Goal: Transaction & Acquisition: Purchase product/service

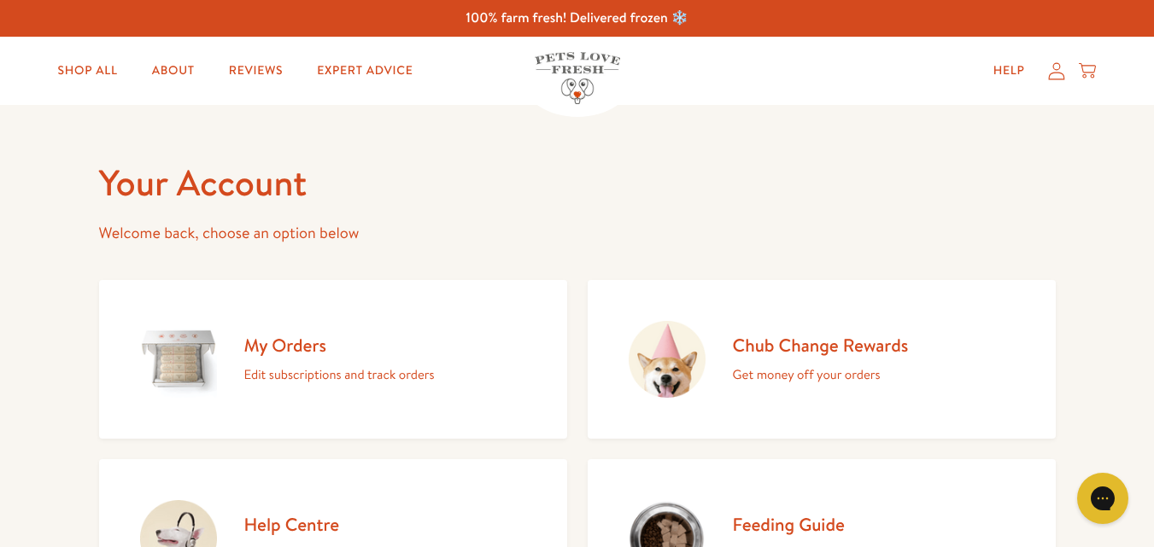
click at [885, 231] on p "Welcome back, choose an option below" at bounding box center [577, 233] width 956 height 26
click at [849, 360] on div "Chub Change Rewards Get money off your orders" at bounding box center [821, 360] width 176 height 52
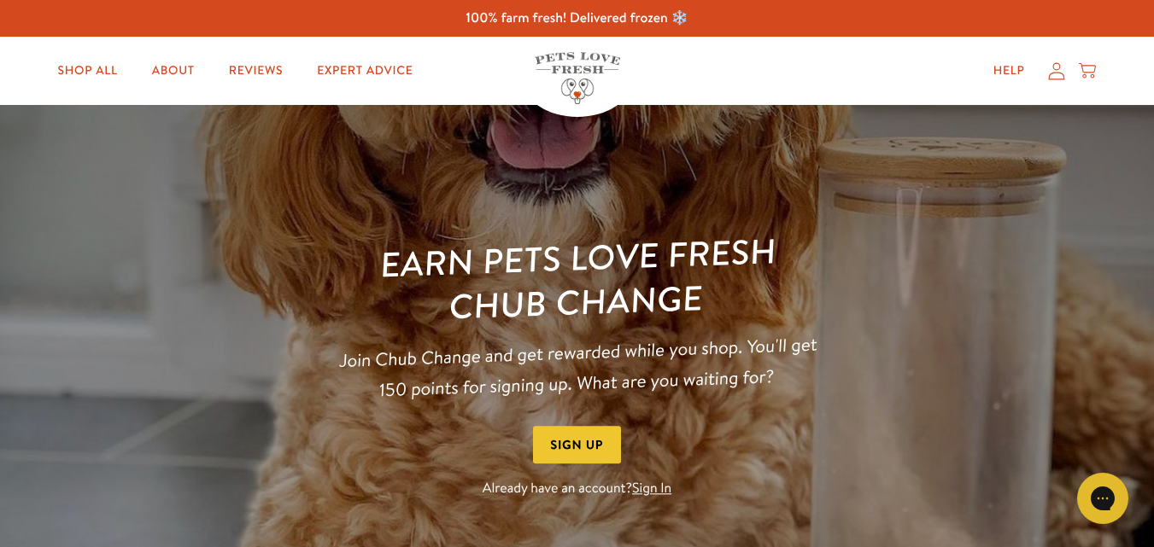
click at [656, 486] on link "Sign In" at bounding box center [651, 489] width 39 height 19
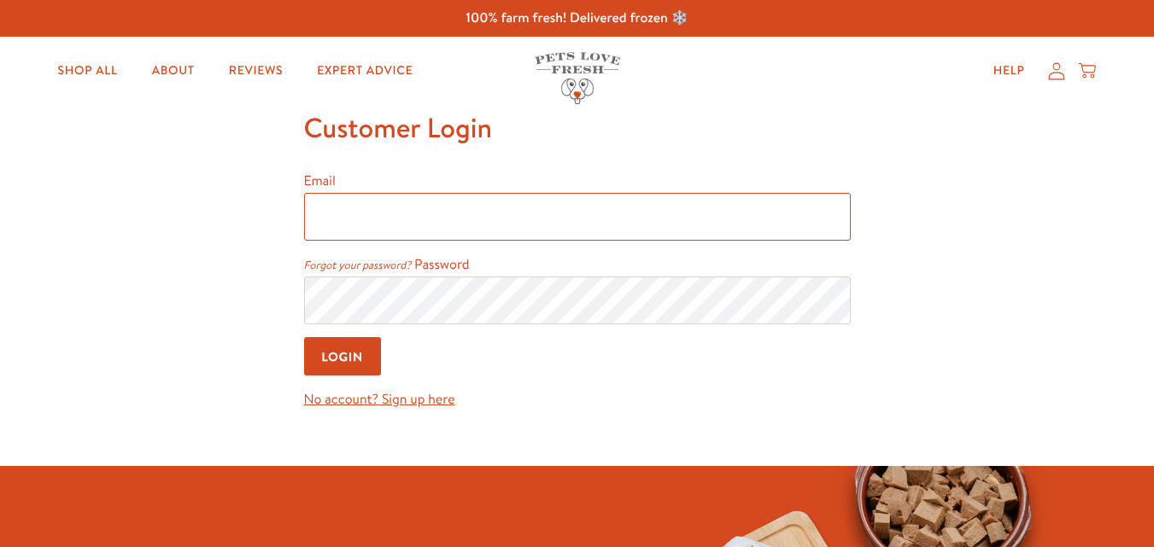
type input "ali.livingston@yandex.com"
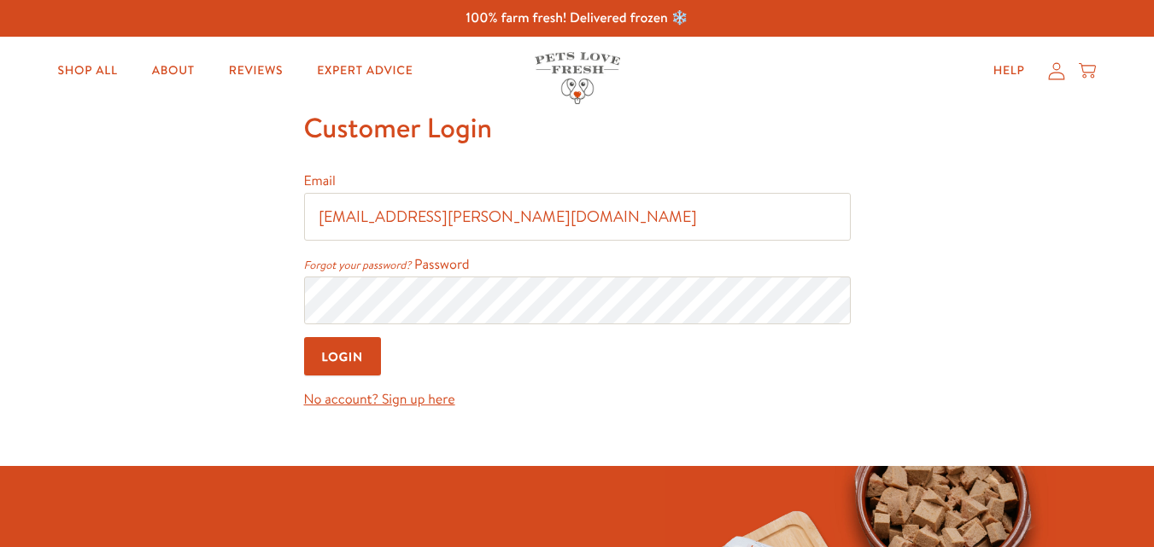
click at [359, 363] on input "Login" at bounding box center [343, 356] width 78 height 38
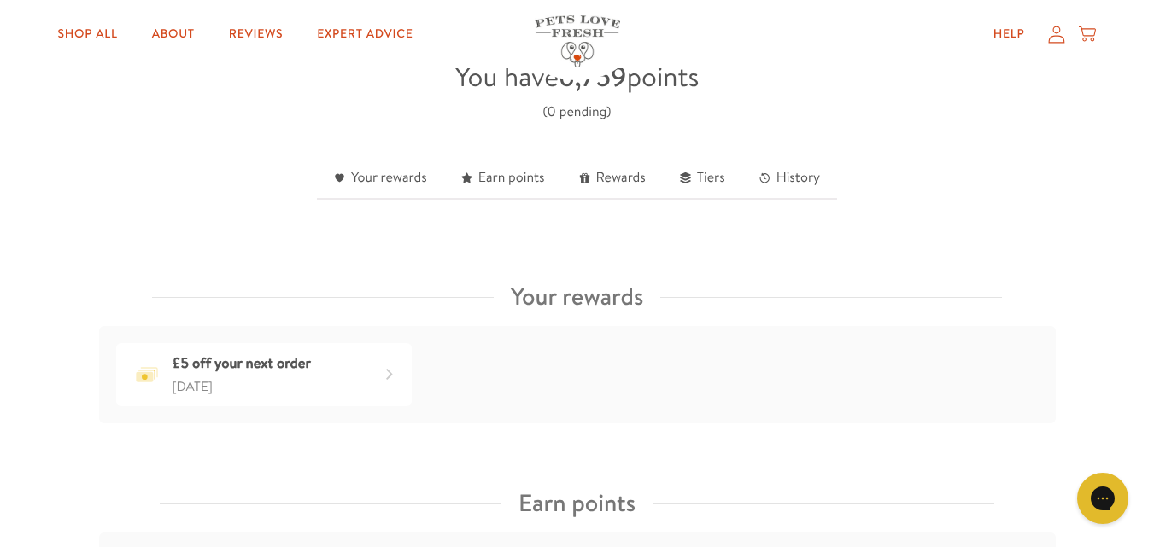
scroll to position [535, 0]
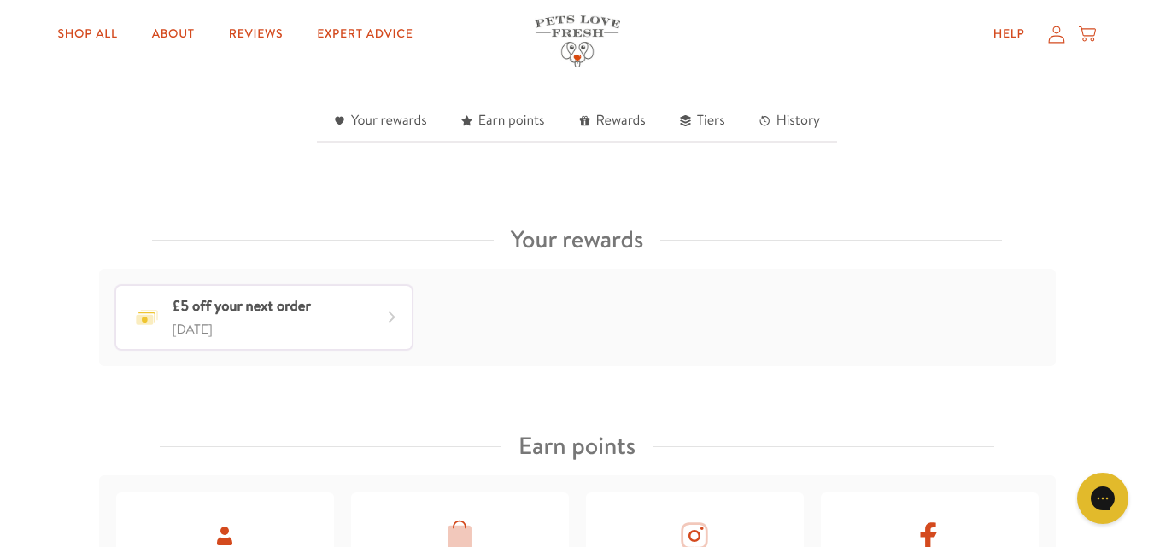
click at [285, 307] on div "£5 off your next order" at bounding box center [241, 307] width 138 height 25
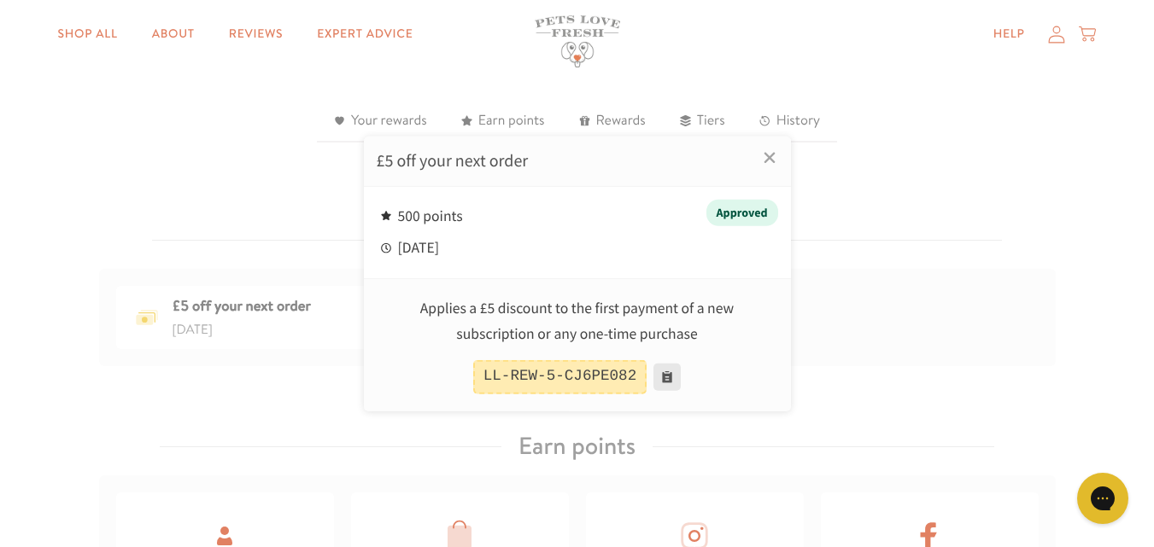
click at [658, 374] on button at bounding box center [666, 377] width 27 height 27
click at [89, 32] on div at bounding box center [577, 273] width 1154 height 547
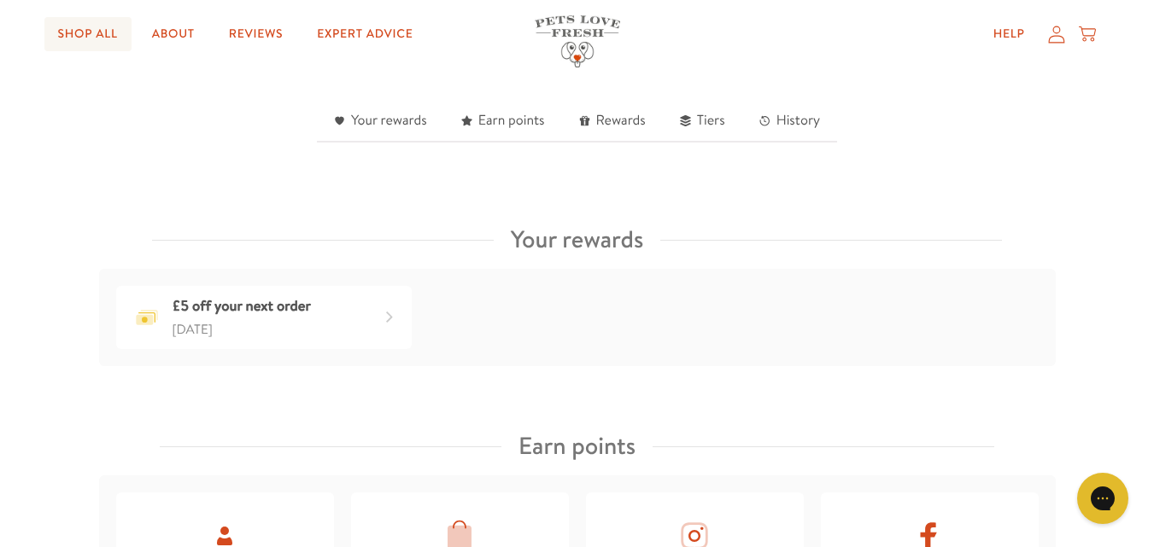
click at [62, 38] on link "Shop All" at bounding box center [87, 34] width 87 height 34
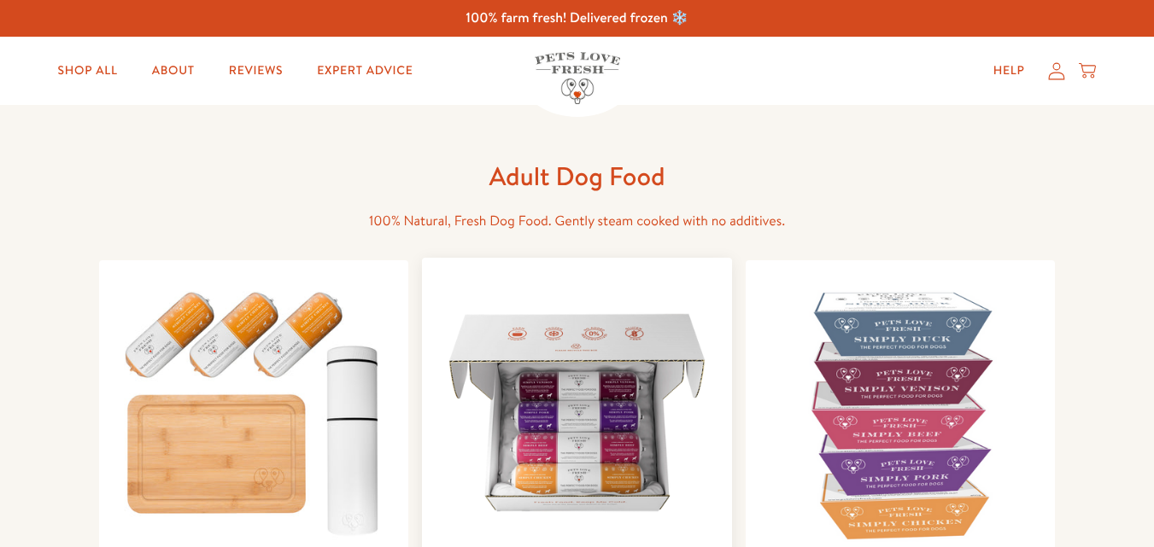
click at [606, 391] on img at bounding box center [577, 413] width 283 height 283
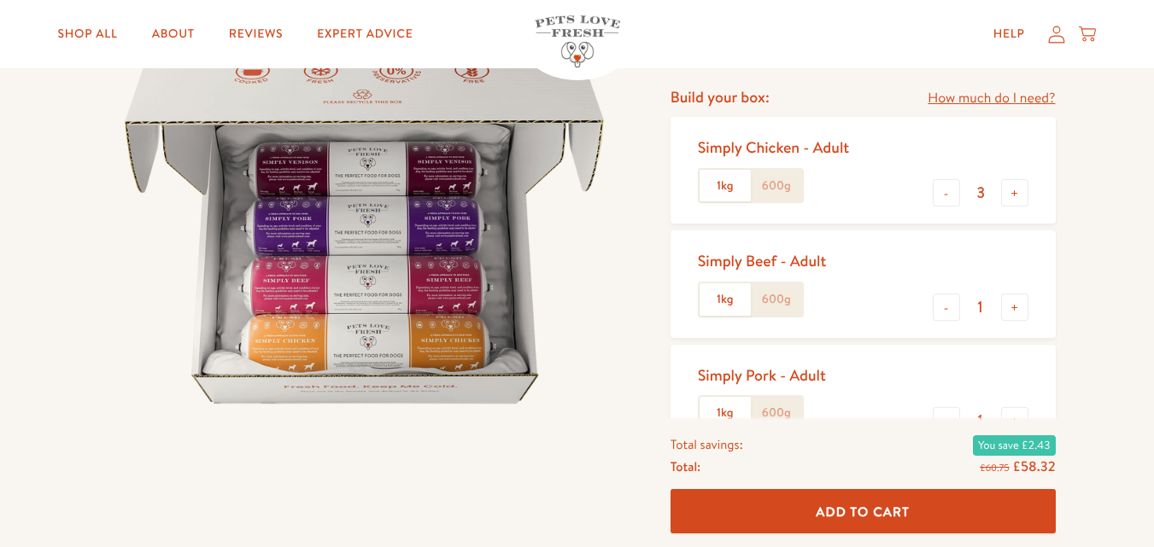
scroll to position [216, 0]
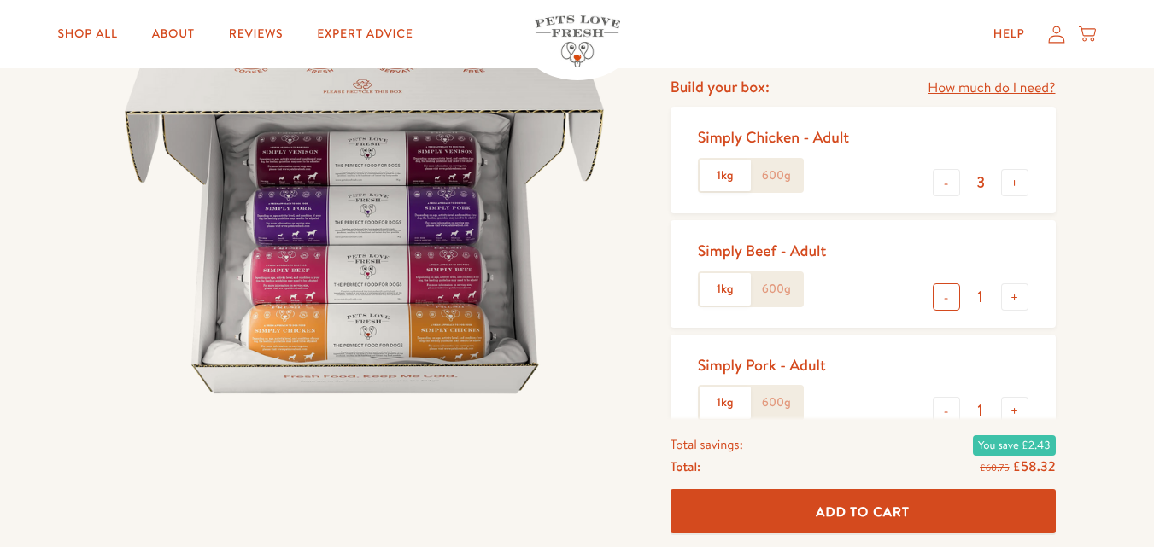
click at [940, 292] on button "-" at bounding box center [945, 297] width 27 height 27
type input "0"
click at [1016, 409] on button "+" at bounding box center [1014, 410] width 27 height 27
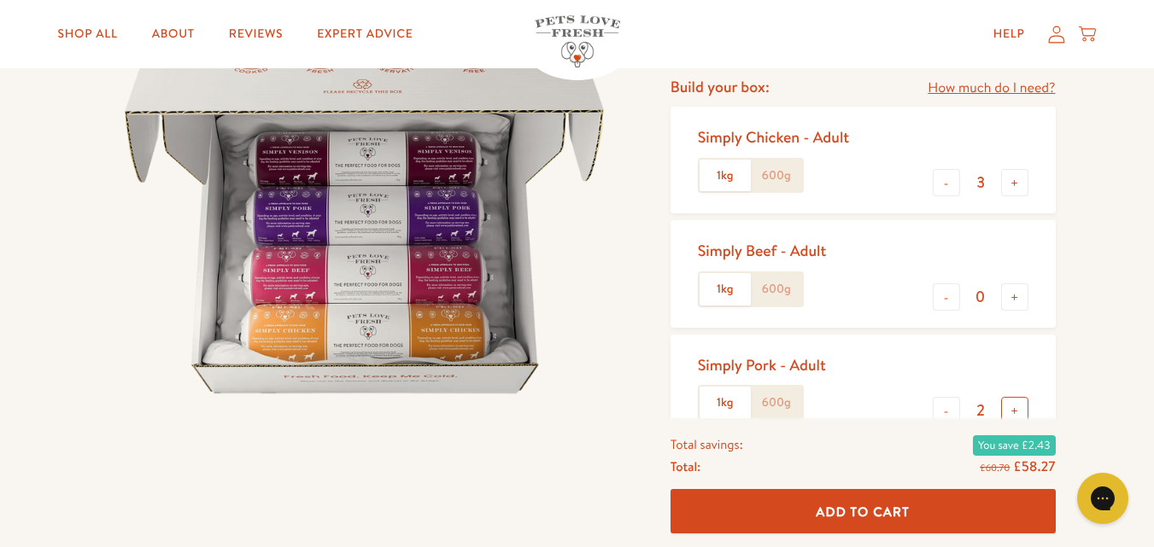
type input "3"
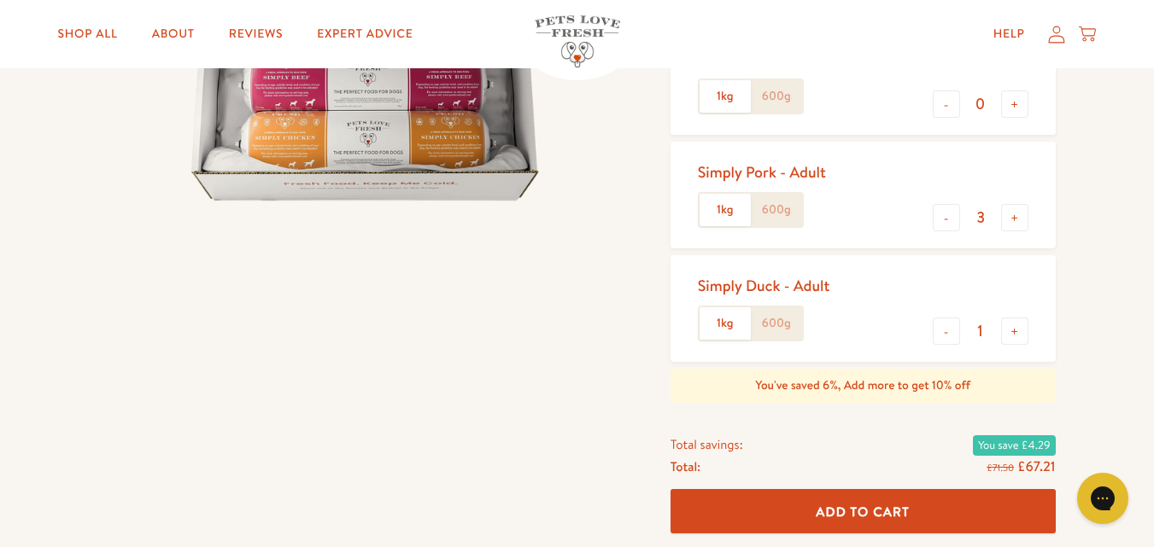
scroll to position [330, 0]
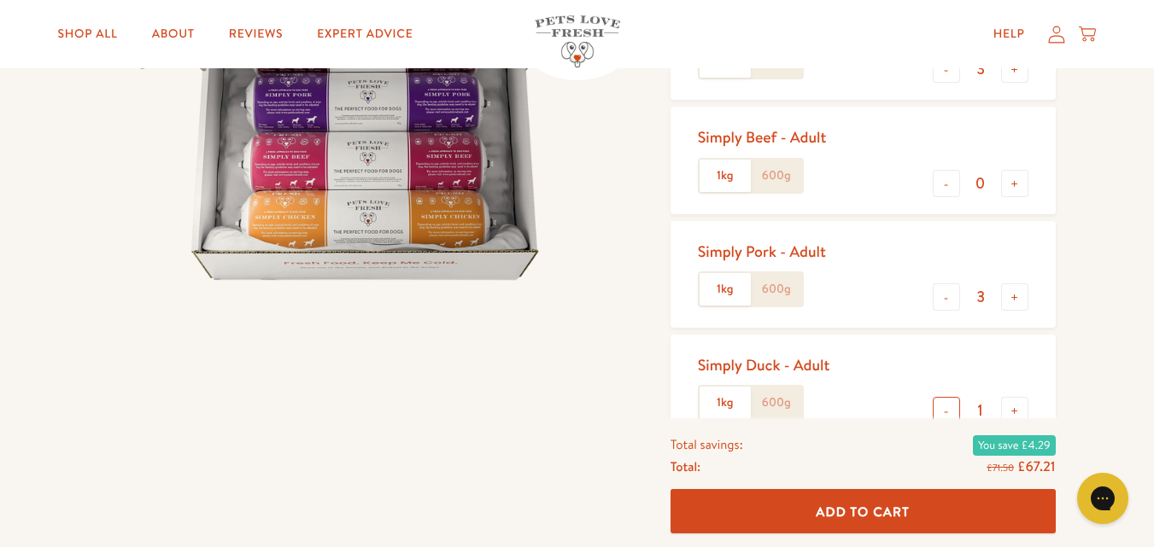
click at [934, 402] on button "-" at bounding box center [945, 410] width 27 height 27
type input "0"
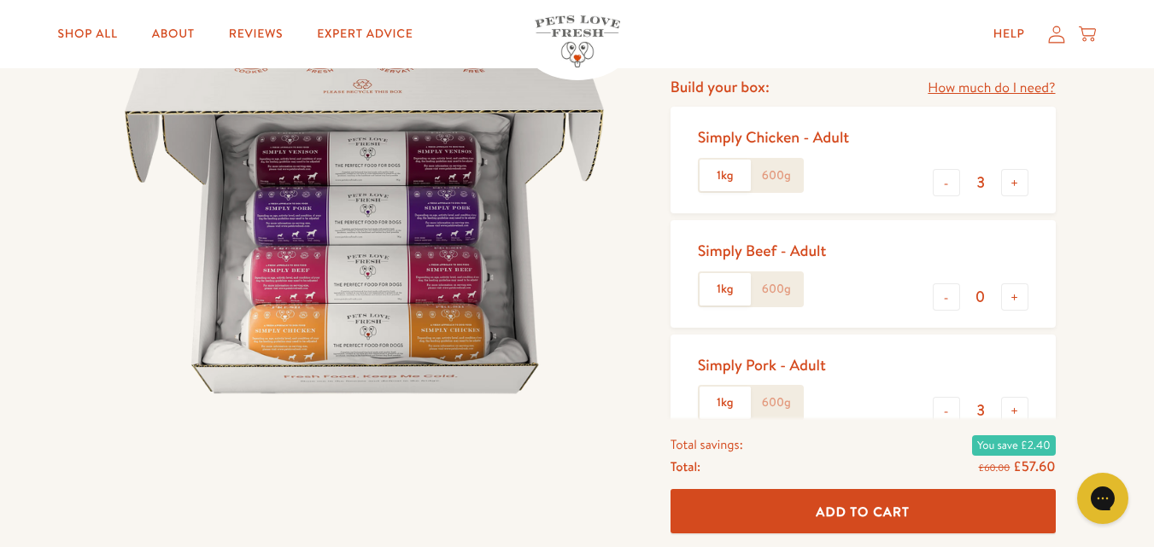
scroll to position [159, 0]
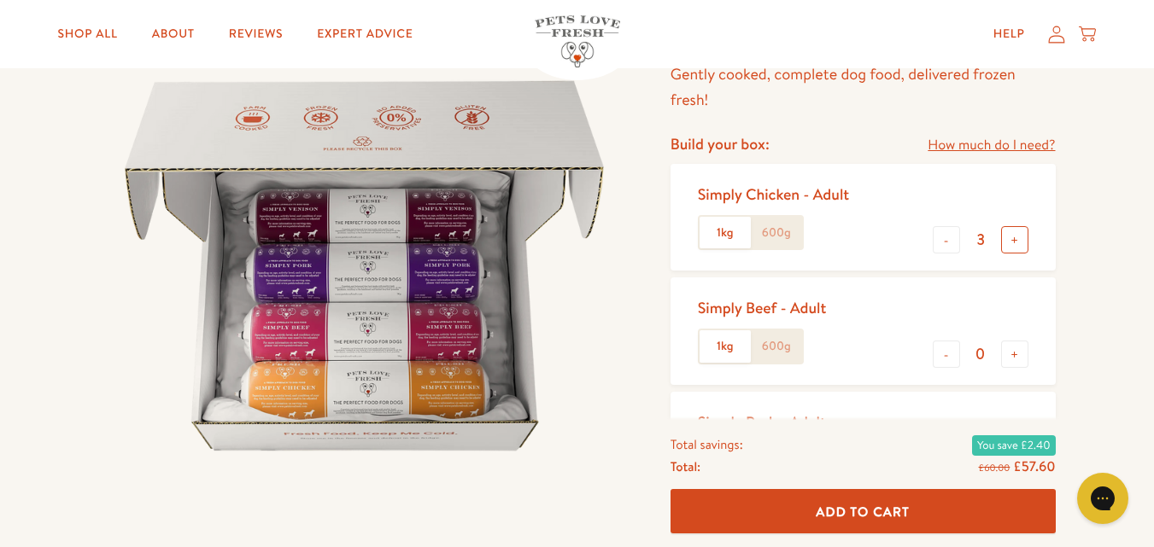
click at [1019, 242] on button "+" at bounding box center [1014, 239] width 27 height 27
type input "4"
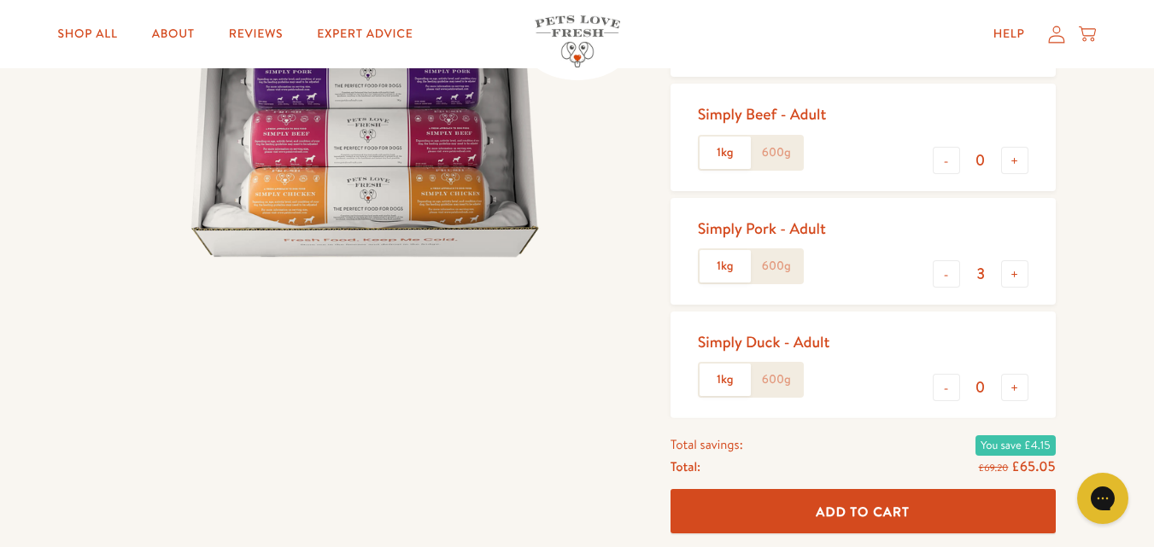
scroll to position [466, 0]
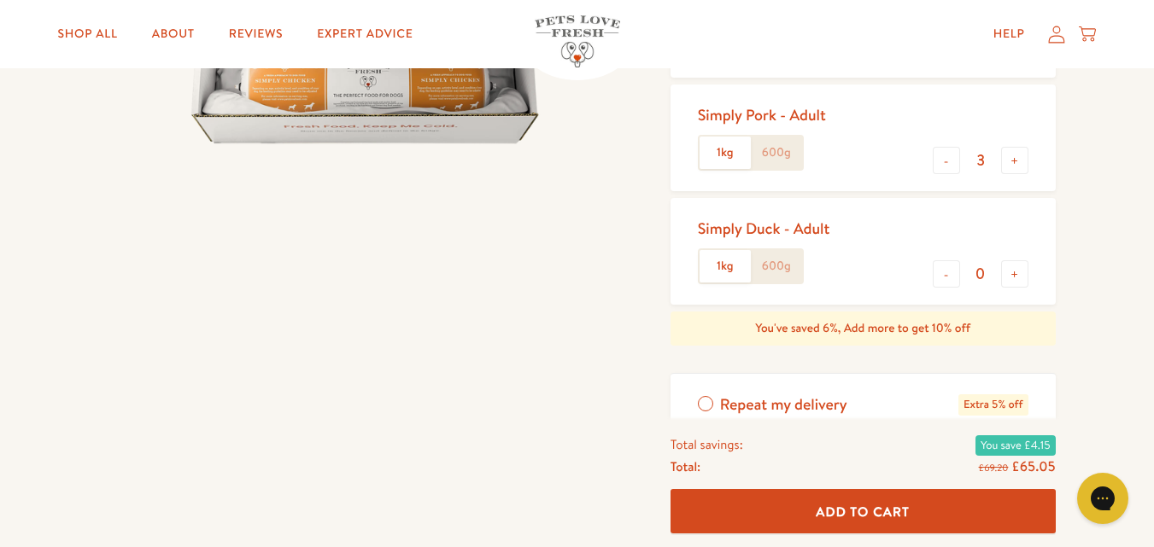
click at [830, 506] on span "Add To Cart" at bounding box center [863, 511] width 94 height 18
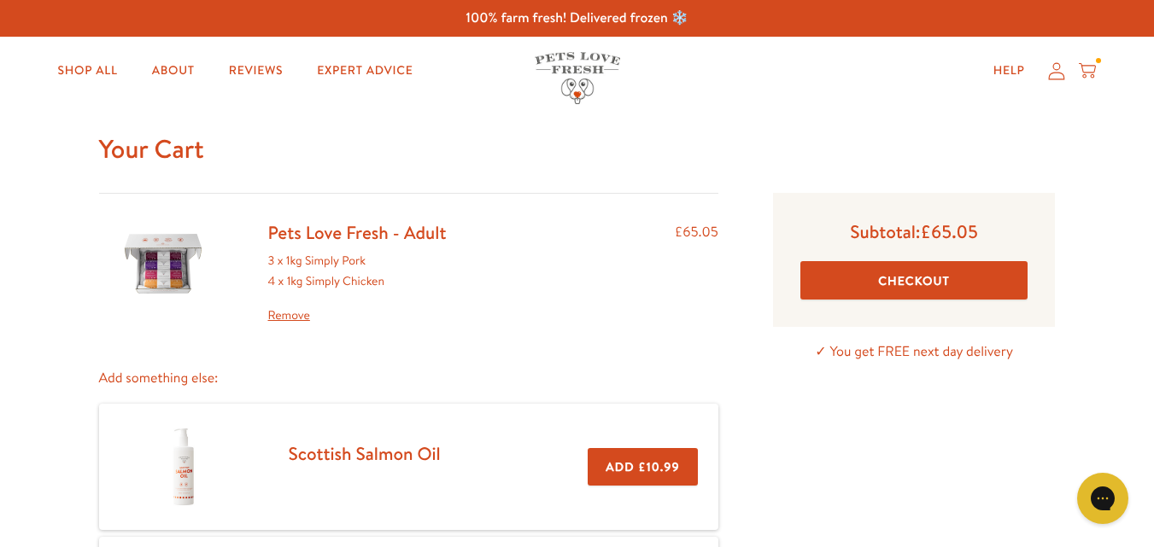
click at [912, 280] on button "Checkout" at bounding box center [914, 280] width 228 height 38
